Goal: Task Accomplishment & Management: Use online tool/utility

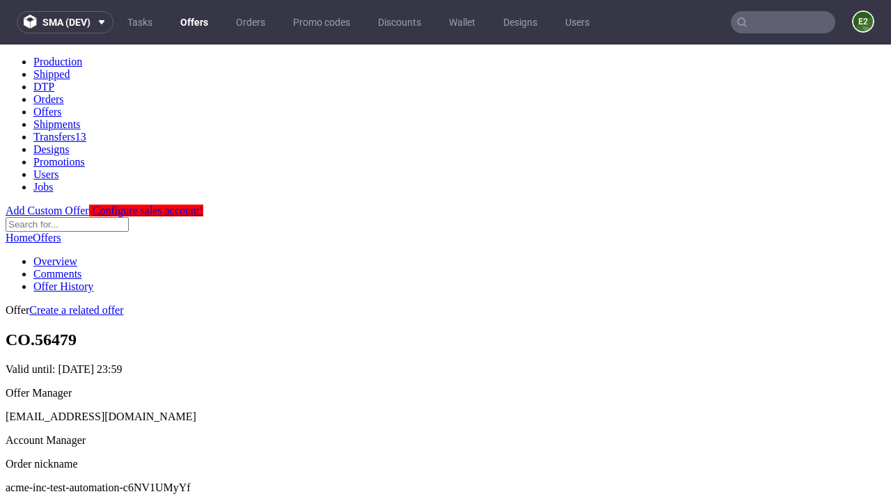
scroll to position [138, 0]
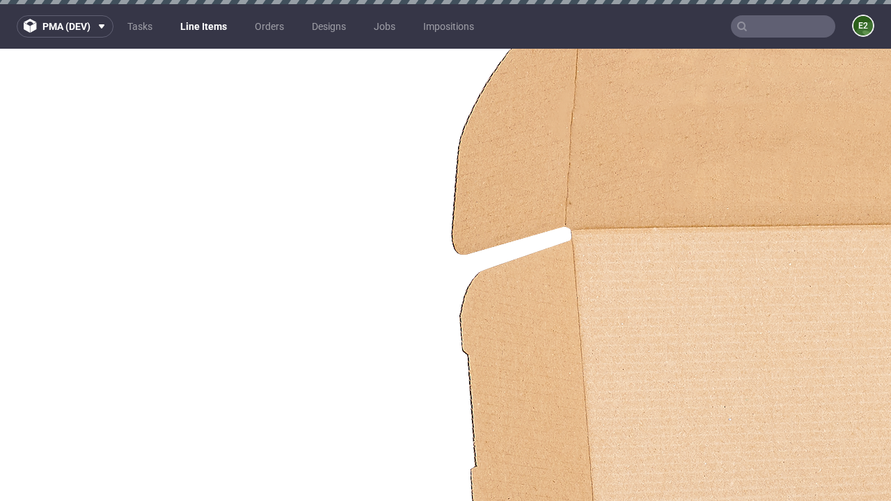
select select "accepted"
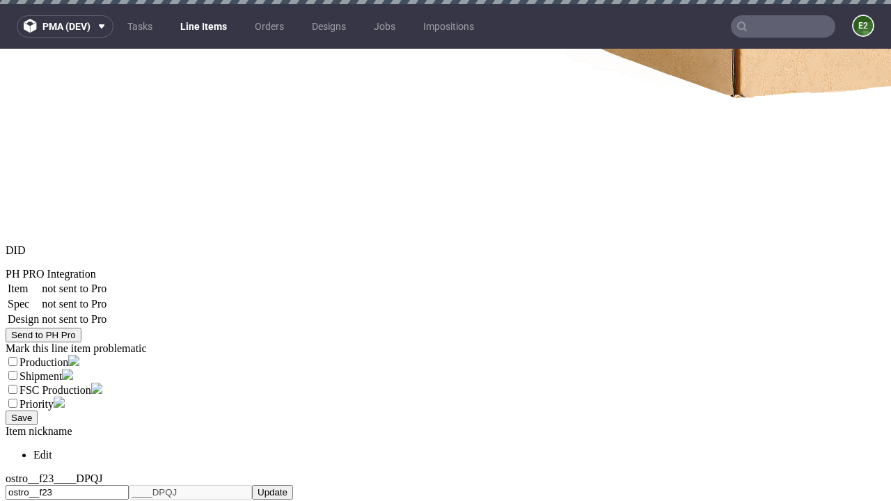
scroll to position [4, 0]
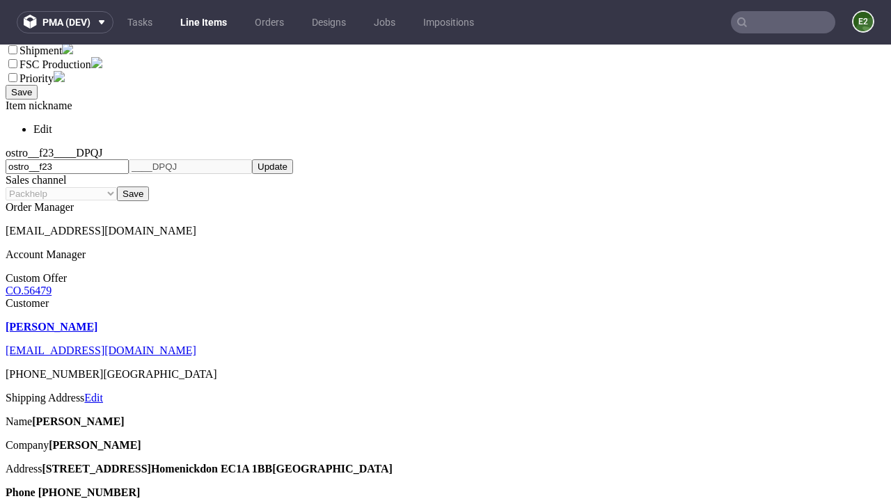
scroll to position [8, 0]
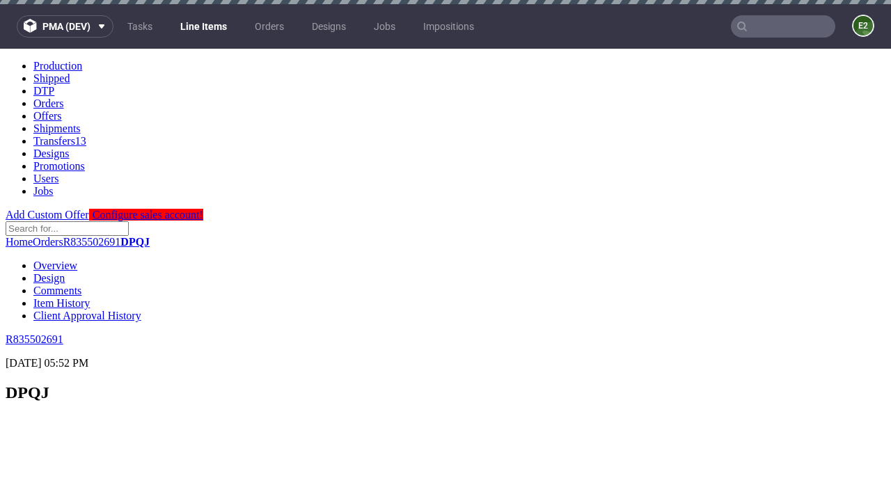
scroll to position [1698, 0]
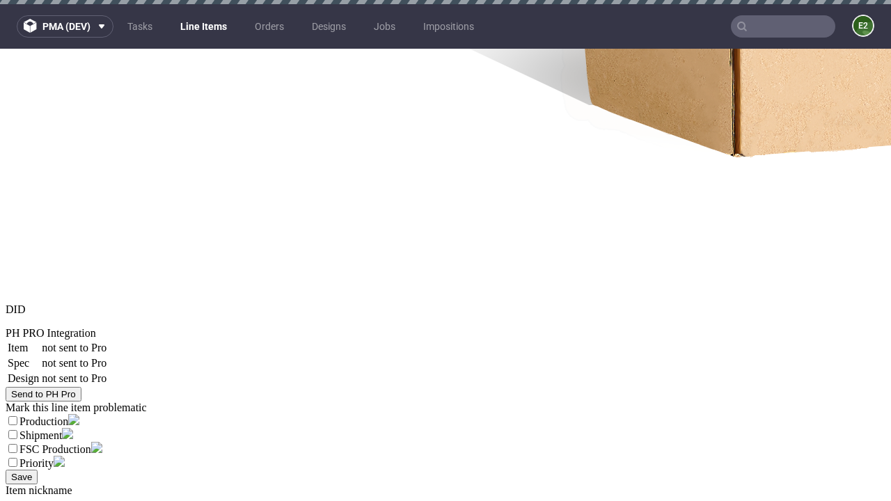
select select "received"
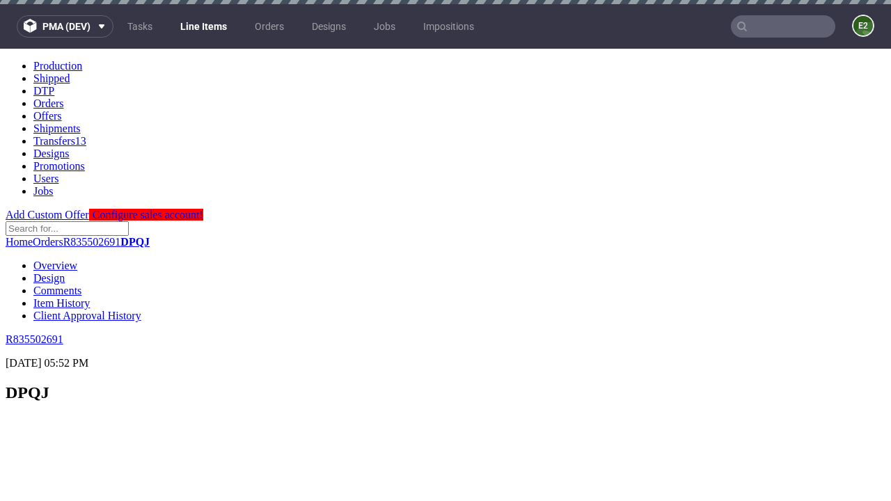
scroll to position [1911, 0]
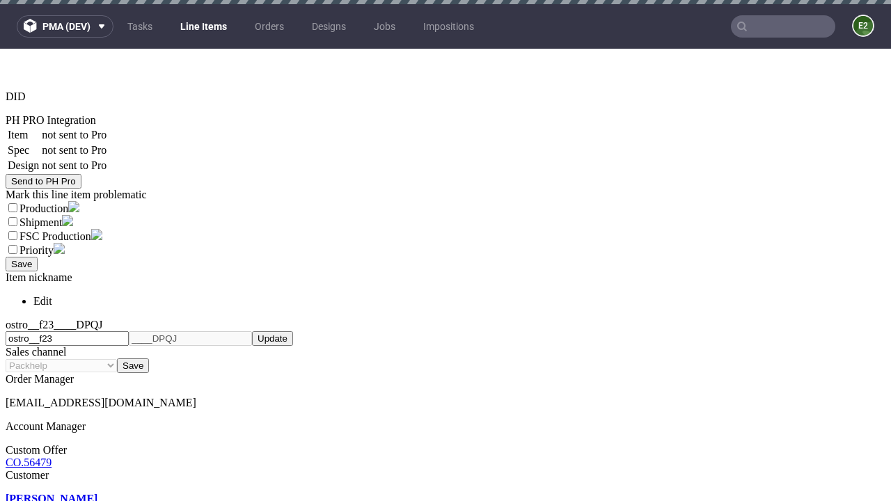
select select "accepted_dtp_issue_reprint"
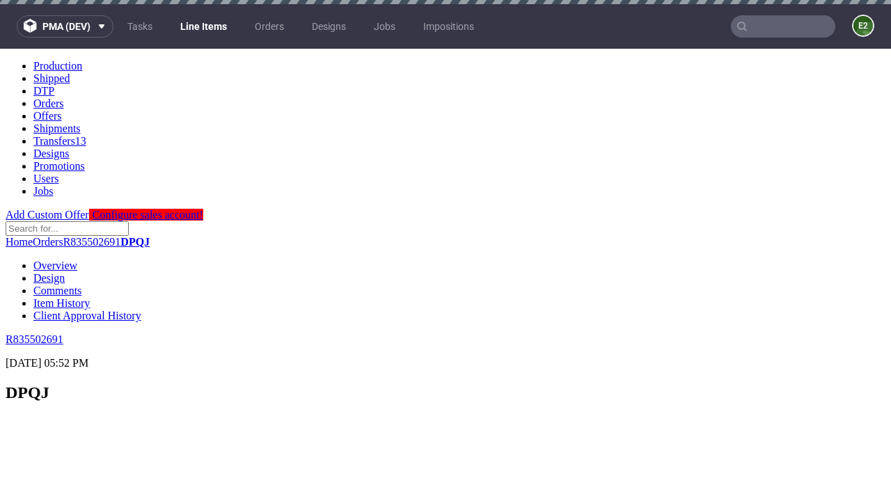
scroll to position [0, 0]
